Goal: Task Accomplishment & Management: Manage account settings

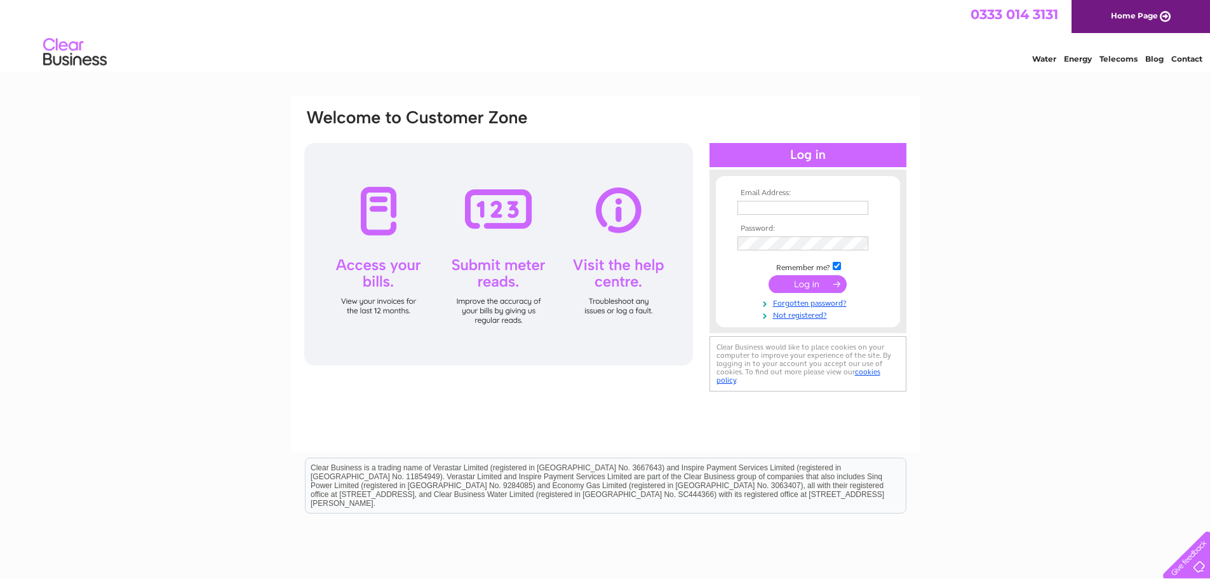
type input "sales@deepdalemotorcompany.co.uk"
click at [815, 282] on input "submit" at bounding box center [808, 284] width 78 height 18
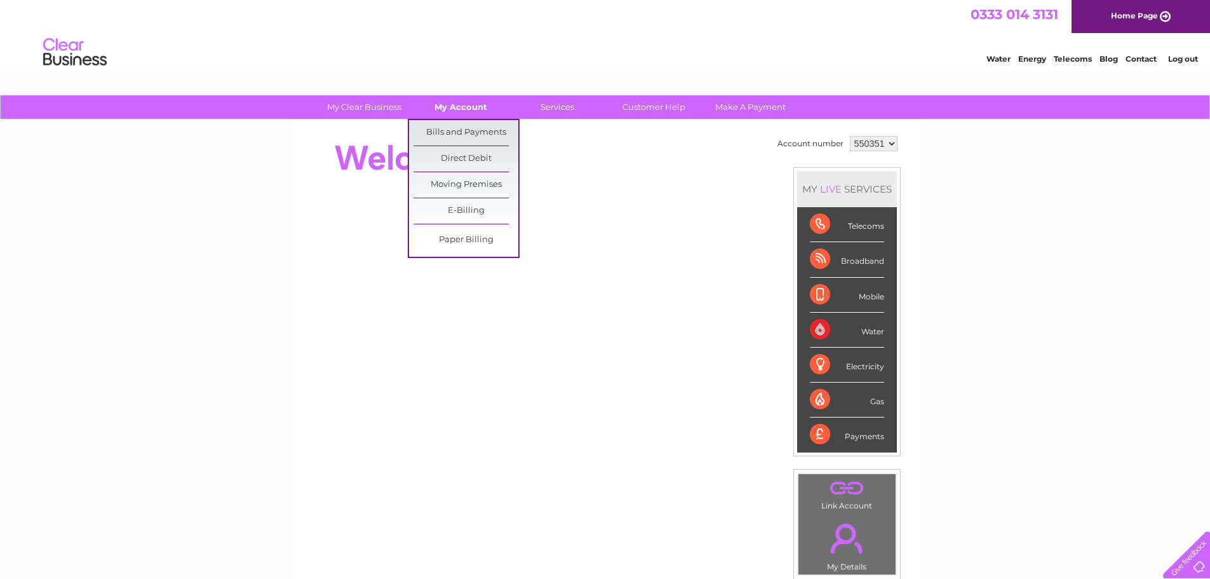
click at [457, 107] on link "My Account" at bounding box center [460, 107] width 105 height 24
click at [469, 129] on link "Bills and Payments" at bounding box center [465, 132] width 105 height 25
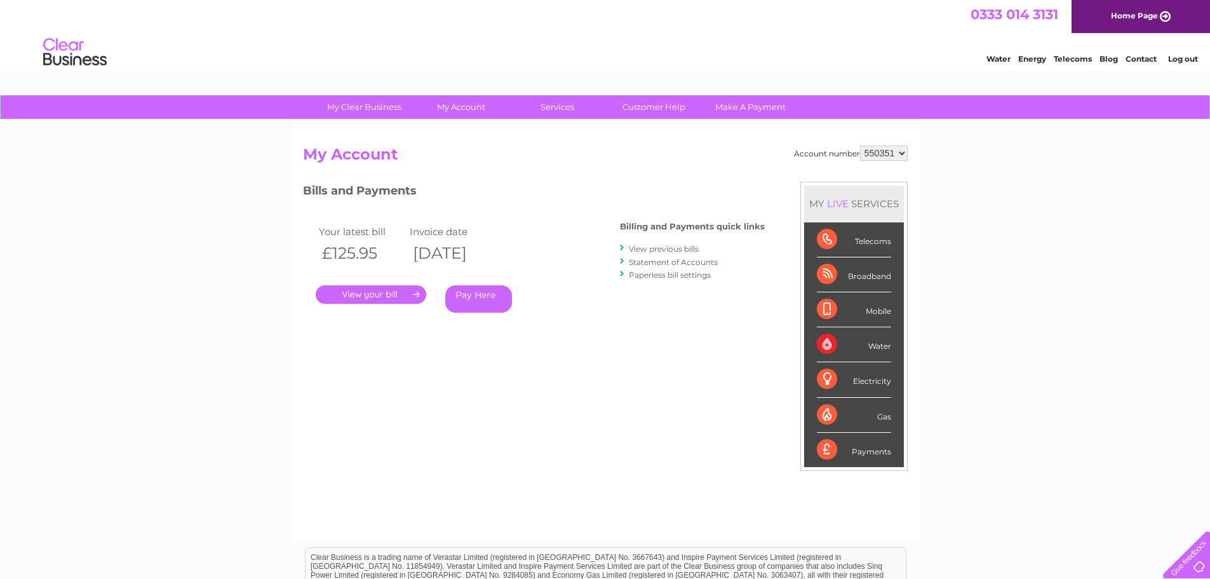
click at [408, 290] on link "." at bounding box center [371, 294] width 111 height 18
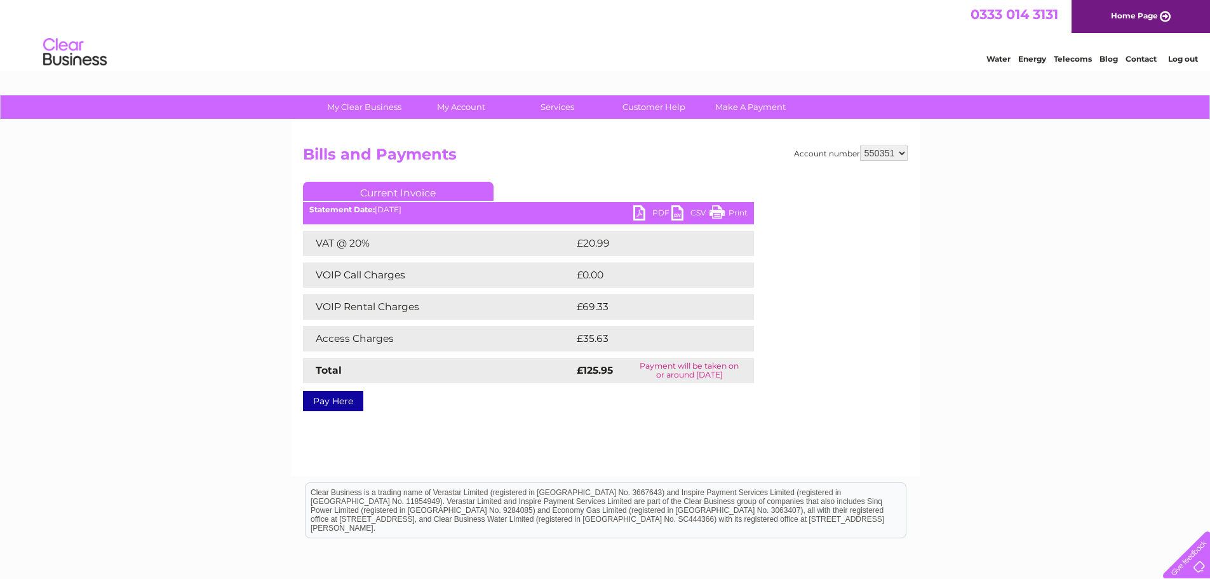
click at [650, 209] on link "PDF" at bounding box center [652, 214] width 38 height 18
